Goal: Find specific page/section: Locate a particular part of the current website

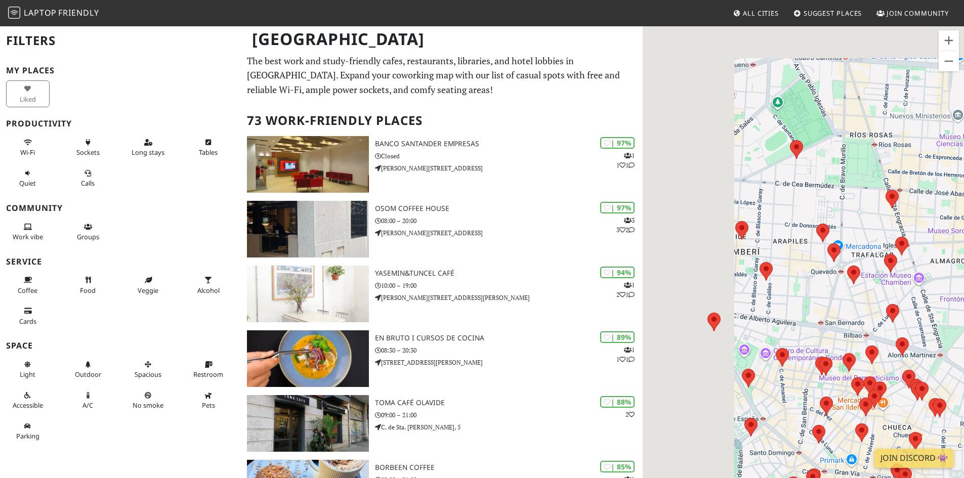
drag, startPoint x: 701, startPoint y: 190, endPoint x: 896, endPoint y: 353, distance: 253.9
click at [896, 353] on div at bounding box center [803, 264] width 321 height 478
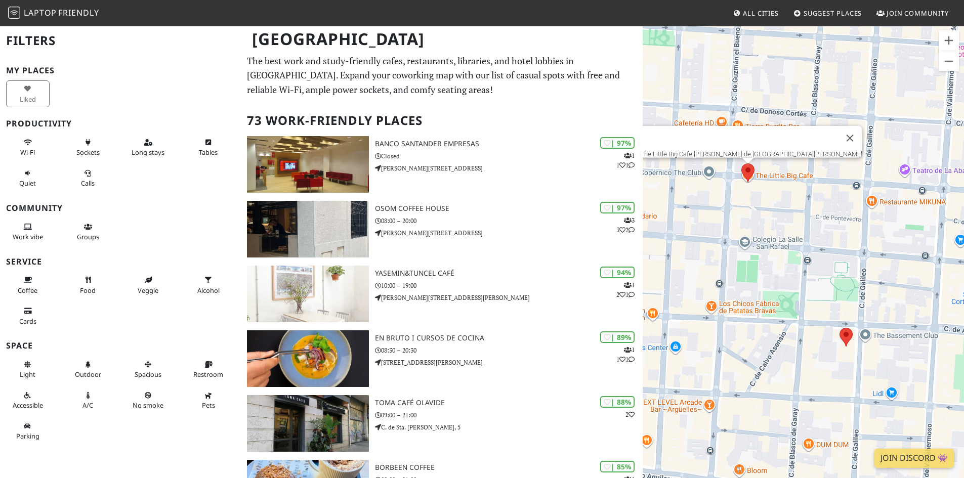
click at [741, 163] on area at bounding box center [741, 163] width 0 height 0
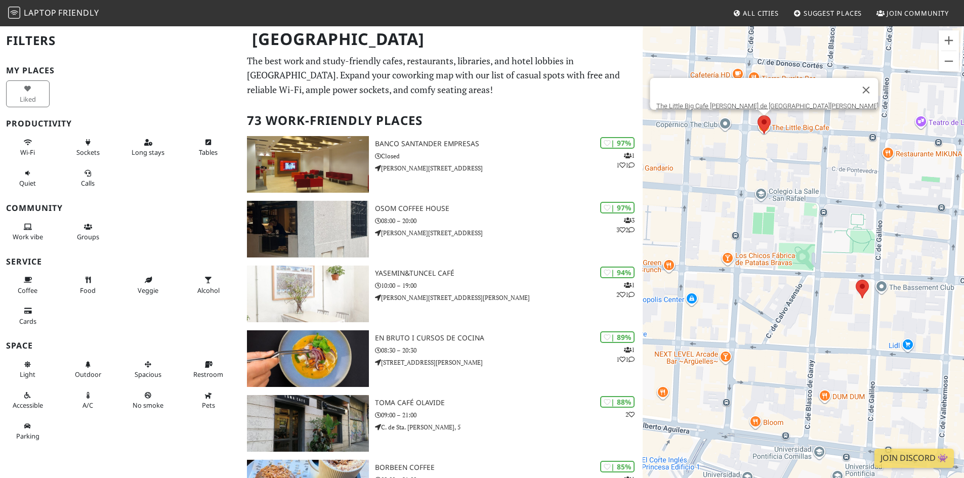
drag, startPoint x: 890, startPoint y: 270, endPoint x: 749, endPoint y: 243, distance: 143.8
click at [749, 243] on div "The Little Big Cafe Fernández de Los Ríos" at bounding box center [803, 264] width 321 height 478
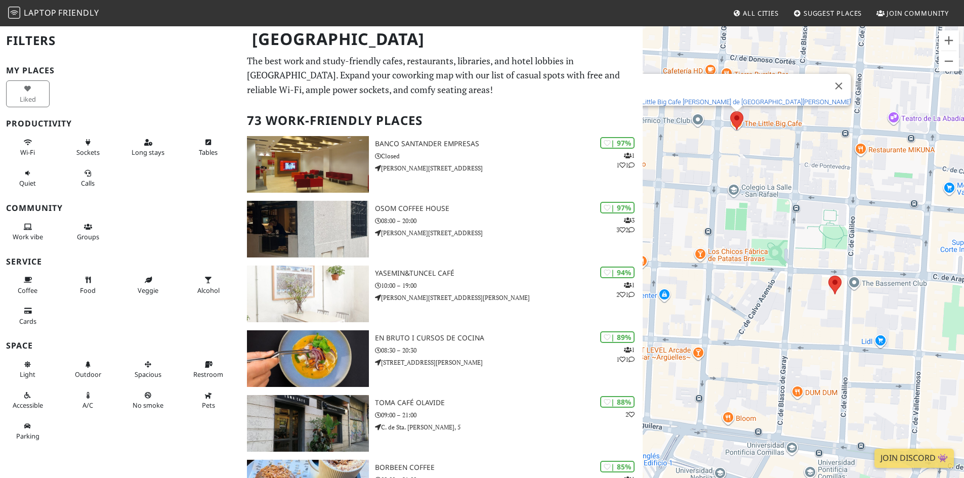
click at [735, 98] on link "The Little Big Cafe Fernández de Los Ríos" at bounding box center [740, 102] width 222 height 8
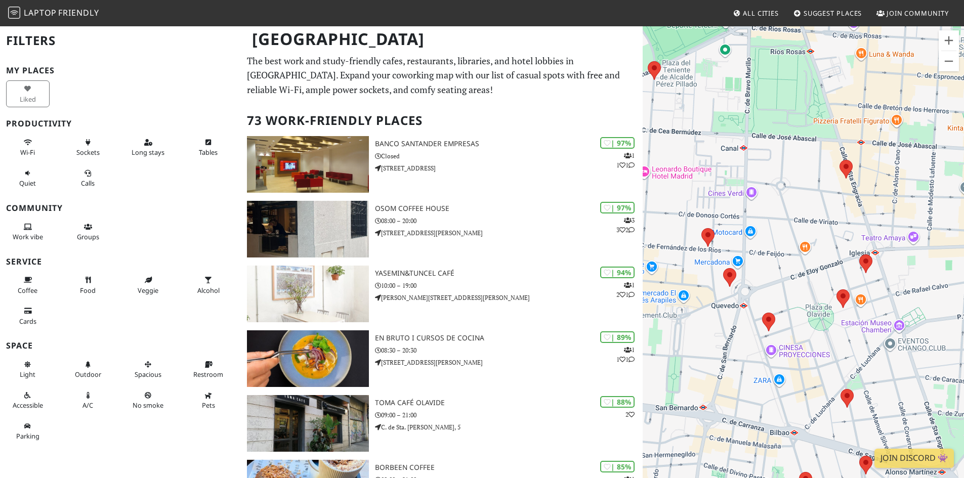
drag, startPoint x: 712, startPoint y: 226, endPoint x: 859, endPoint y: 229, distance: 147.3
click at [859, 229] on div at bounding box center [803, 264] width 321 height 478
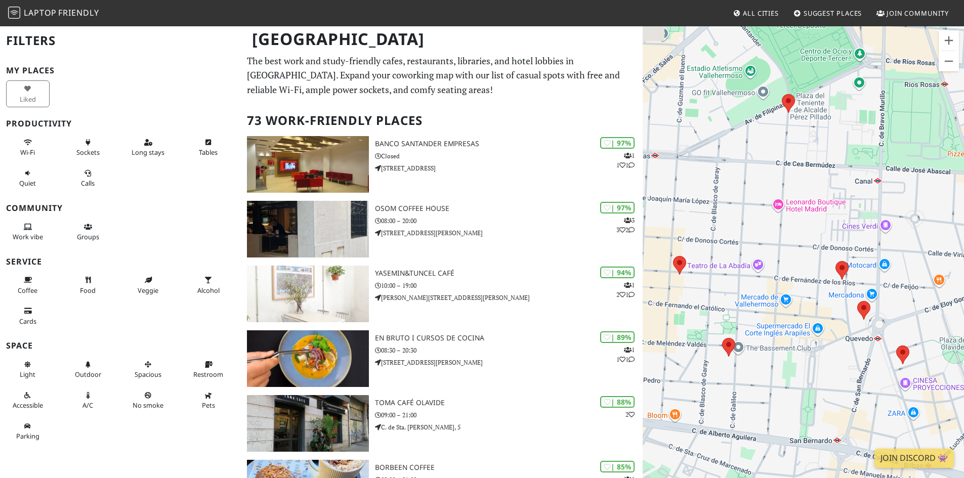
drag, startPoint x: 723, startPoint y: 217, endPoint x: 855, endPoint y: 249, distance: 135.5
click at [855, 249] on div at bounding box center [803, 264] width 321 height 478
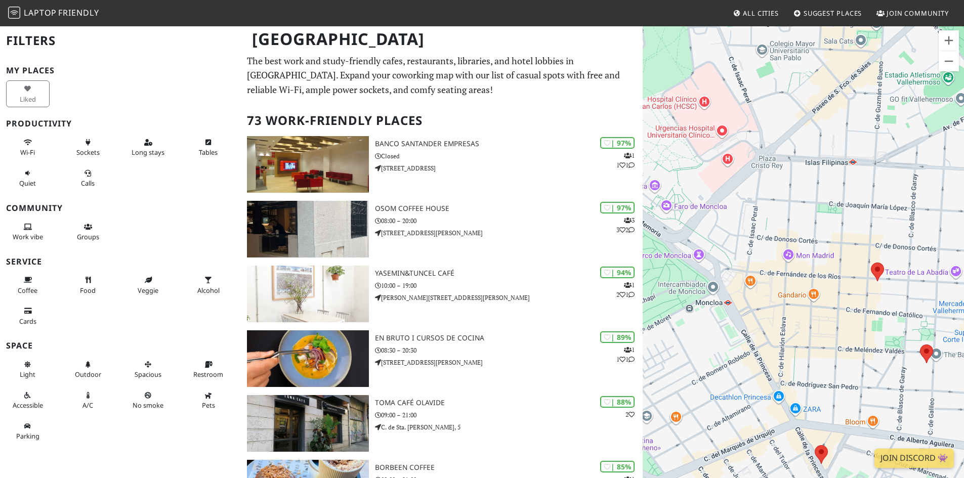
drag, startPoint x: 726, startPoint y: 274, endPoint x: 916, endPoint y: 274, distance: 189.8
click at [916, 274] on div at bounding box center [803, 264] width 321 height 478
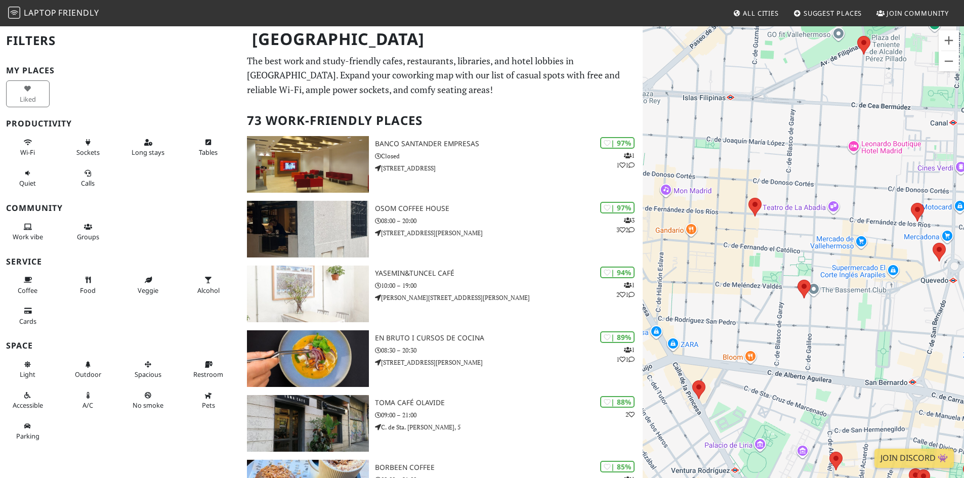
drag, startPoint x: 895, startPoint y: 292, endPoint x: 772, endPoint y: 227, distance: 139.7
click at [772, 227] on div at bounding box center [803, 264] width 321 height 478
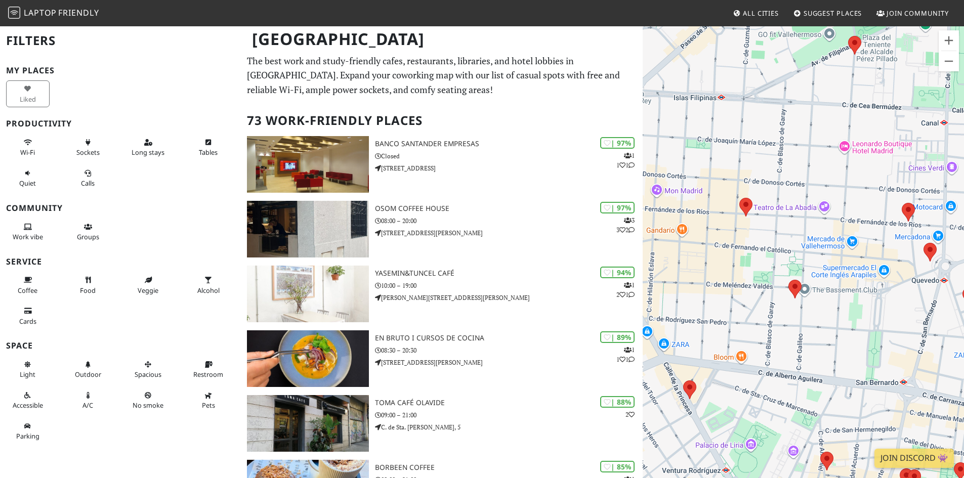
drag, startPoint x: 757, startPoint y: 332, endPoint x: 807, endPoint y: 294, distance: 63.2
click at [807, 294] on div at bounding box center [803, 264] width 321 height 478
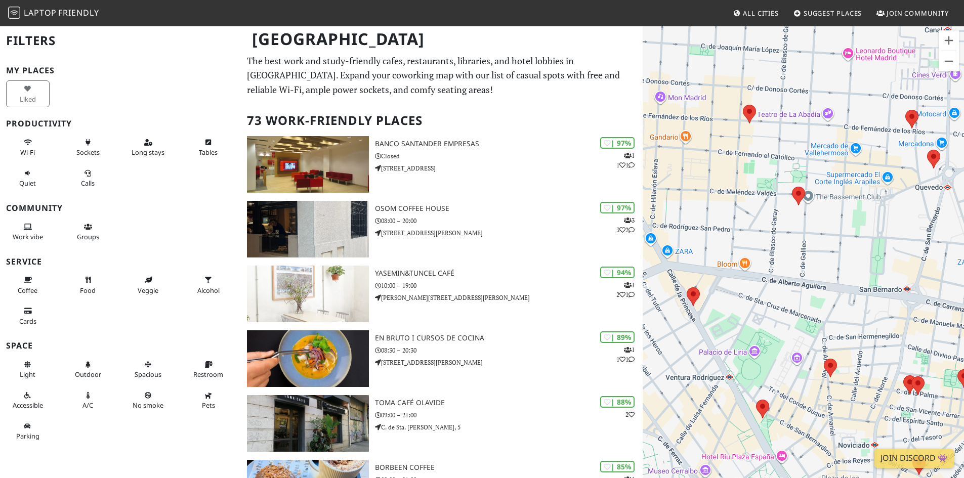
drag, startPoint x: 831, startPoint y: 353, endPoint x: 768, endPoint y: 306, distance: 79.0
click at [768, 306] on div at bounding box center [803, 264] width 321 height 478
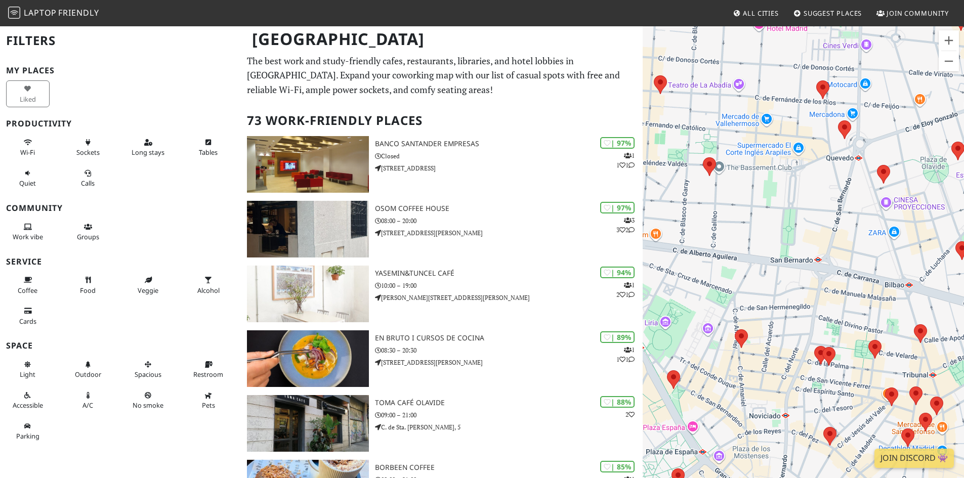
drag, startPoint x: 849, startPoint y: 360, endPoint x: 758, endPoint y: 330, distance: 95.9
click at [758, 330] on div at bounding box center [803, 264] width 321 height 478
click at [735, 329] on area at bounding box center [735, 329] width 0 height 0
click at [743, 316] on link "Café Federal" at bounding box center [744, 320] width 36 height 8
